Goal: Book appointment/travel/reservation

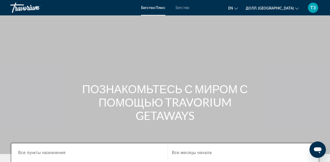
click at [148, 41] on div "Основное содержание" at bounding box center [165, 77] width 330 height 154
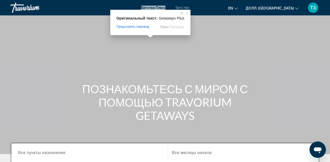
click at [150, 8] on ya-tr-span "Бегство Плюс" at bounding box center [153, 8] width 24 height 4
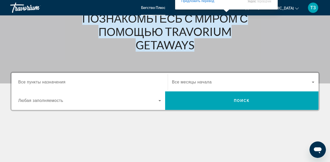
scroll to position [103, 0]
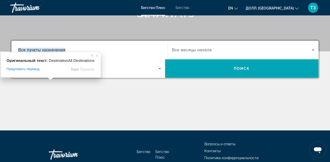
click at [53, 49] on ya-tr-span "Все пункты назначения" at bounding box center [41, 50] width 47 height 4
click at [53, 49] on input "Пункт назначения Все пункты назначения" at bounding box center [89, 50] width 143 height 6
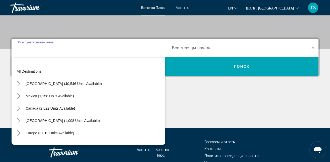
scroll to position [126, 0]
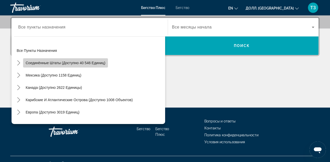
click at [76, 64] on ya-tr-span "Соединённые Штаты (доступно 40 546 единиц)" at bounding box center [66, 63] width 80 height 4
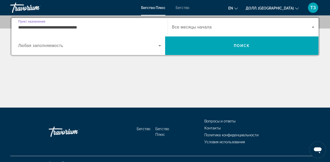
click at [25, 26] on input "**********" at bounding box center [89, 27] width 143 height 6
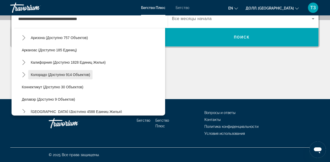
scroll to position [25, 0]
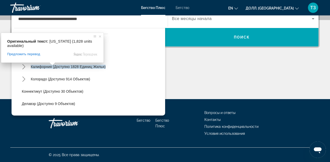
click at [53, 65] on span at bounding box center [52, 63] width 7 height 3
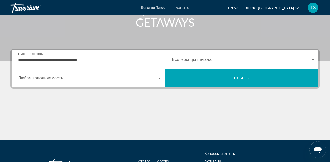
scroll to position [83, 0]
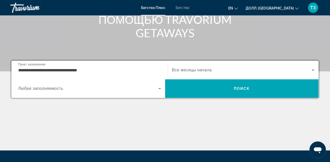
click at [43, 71] on input "**********" at bounding box center [89, 70] width 143 height 6
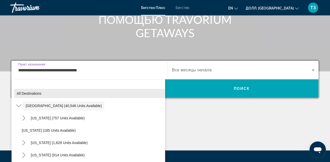
scroll to position [108, 0]
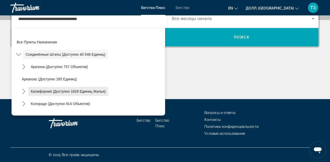
click at [49, 90] on ya-tr-span "Калифорния (доступно 1828 единиц жилья)" at bounding box center [68, 91] width 75 height 4
type input "**********"
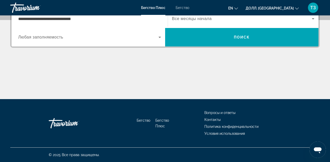
scroll to position [126, 0]
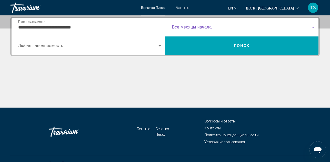
click at [314, 27] on icon "Виджет поиска" at bounding box center [313, 27] width 3 height 1
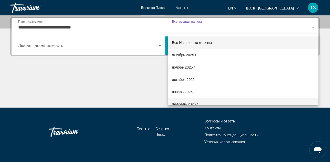
scroll to position [26, 0]
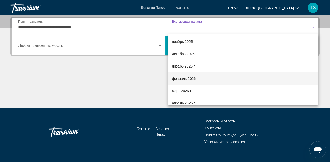
click at [207, 82] on mat-option "февраль 2026 г." at bounding box center [243, 78] width 151 height 12
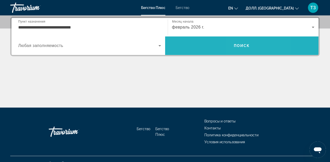
click at [240, 43] on span "Поиск" at bounding box center [242, 46] width 154 height 12
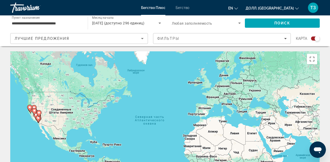
scroll to position [26, 0]
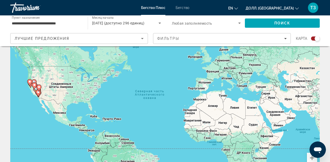
click at [41, 87] on g "Основное содержание" at bounding box center [38, 87] width 5 height 7
click at [311, 156] on button "Увеличить" at bounding box center [312, 158] width 10 height 10
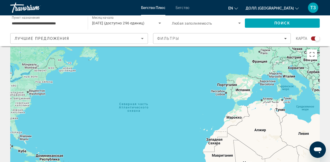
scroll to position [0, 0]
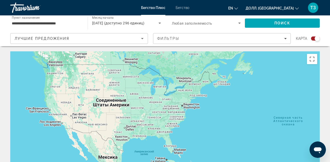
drag, startPoint x: 143, startPoint y: 117, endPoint x: 302, endPoint y: 126, distance: 159.7
click at [302, 126] on div "Основное содержание" at bounding box center [165, 128] width 310 height 154
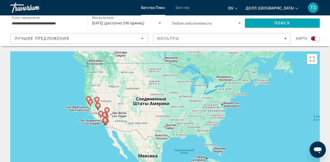
drag, startPoint x: 116, startPoint y: 115, endPoint x: 174, endPoint y: 113, distance: 57.3
click at [174, 113] on div "Чтобы активировать перетаскивание с помощью клавиатуры, нажмите Alt + Ввод. Пос…" at bounding box center [165, 128] width 310 height 154
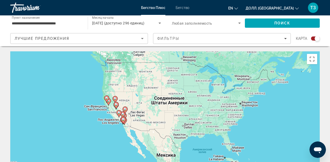
click at [144, 117] on div "Чтобы активировать перетаскивание с помощью клавиатуры, нажмите Alt + Enter. По…" at bounding box center [165, 128] width 310 height 154
click at [145, 117] on div "Чтобы активировать перетаскивание с помощью клавиатуры, нажмите Alt + Enter. По…" at bounding box center [165, 128] width 310 height 154
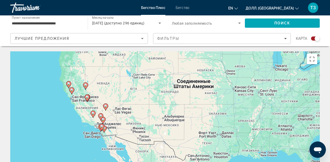
click at [129, 124] on div "Чтобы активировать перетаскивание с помощью клавиатуры, нажмите Alt + Enter. По…" at bounding box center [165, 128] width 310 height 154
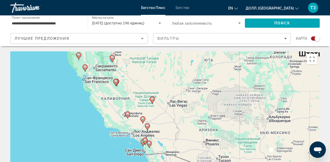
drag, startPoint x: 139, startPoint y: 112, endPoint x: 210, endPoint y: 118, distance: 71.4
click at [210, 118] on div "Чтобы активировать перетаскивание с помощью клавиатуры, нажмите Alt + Enter. По…" at bounding box center [165, 128] width 310 height 154
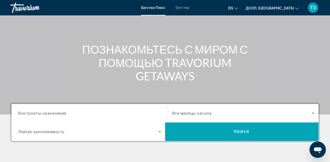
scroll to position [77, 0]
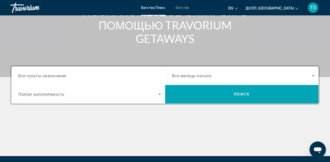
click at [64, 75] on ya-tr-span "Все пункты назначения" at bounding box center [42, 75] width 48 height 5
click at [64, 75] on input "Пункт назначения Все пункты назначения" at bounding box center [89, 76] width 143 height 6
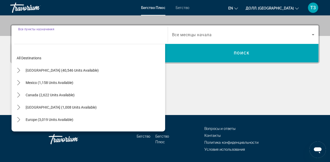
scroll to position [126, 0]
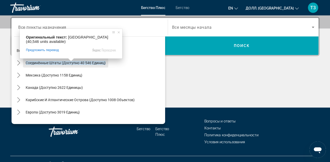
click at [71, 61] on span at bounding box center [71, 59] width 7 height 3
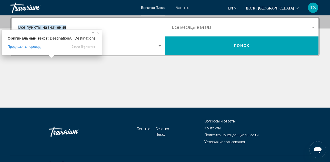
click at [54, 27] on ya-tr-span "Все пункты назначения" at bounding box center [42, 27] width 48 height 5
click at [54, 27] on input "Пункт назначения Все пункты назначения" at bounding box center [89, 27] width 143 height 6
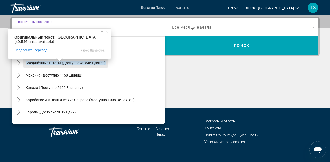
click at [60, 64] on ya-tr-span "Соединённые Штаты (доступно 40 546 единиц)" at bounding box center [66, 63] width 80 height 4
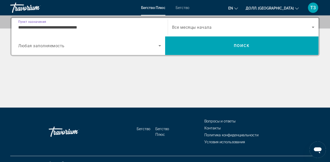
click at [89, 26] on input "**********" at bounding box center [89, 27] width 143 height 6
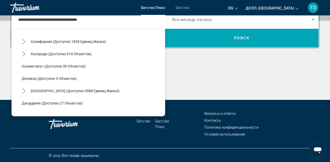
scroll to position [50, 0]
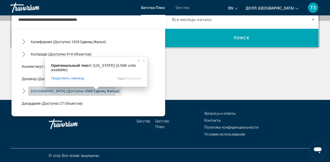
click at [72, 92] on ya-tr-span "[GEOGRAPHIC_DATA] (доступно 4588 единиц жилья)" at bounding box center [75, 91] width 89 height 4
type input "**********"
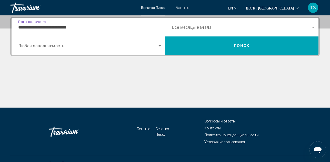
click at [278, 30] on span "Виджет поиска" at bounding box center [242, 27] width 140 height 6
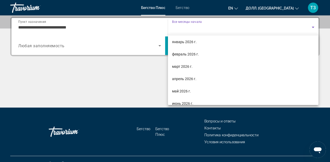
scroll to position [51, 0]
click at [225, 78] on mat-option "апрель 2026 г." at bounding box center [243, 77] width 151 height 12
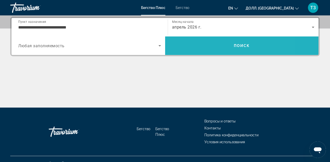
click at [262, 48] on span "Поиск" at bounding box center [242, 46] width 154 height 12
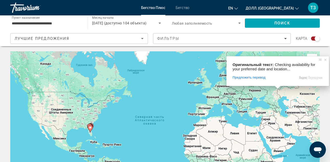
click at [115, 130] on div "Чтобы активировать перетаскивание с помощью клавиатуры, нажмите Alt + Enter. По…" at bounding box center [165, 128] width 310 height 154
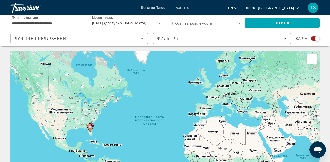
click at [96, 134] on div "Чтобы активировать перетаскивание с помощью клавиатуры, нажмите Alt + Enter. По…" at bounding box center [165, 128] width 310 height 154
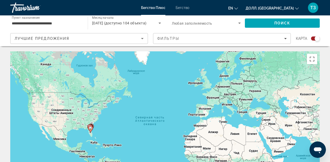
click at [97, 134] on div "Чтобы активировать перетаскивание с помощью клавиатуры, нажмите Alt + Enter. По…" at bounding box center [165, 128] width 310 height 154
click at [318, 38] on div "Виджет поиска" at bounding box center [317, 38] width 5 height 5
